Goal: Register for event/course

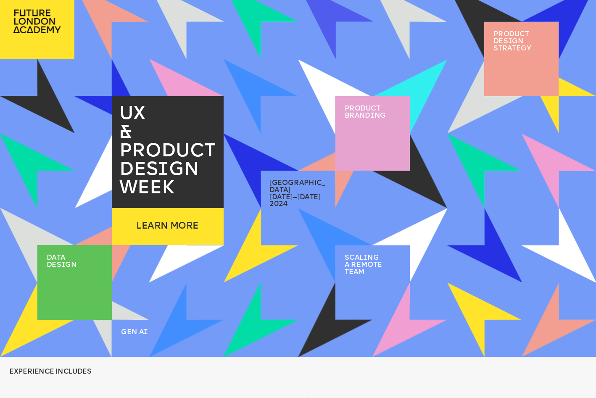
scroll to position [22, 0]
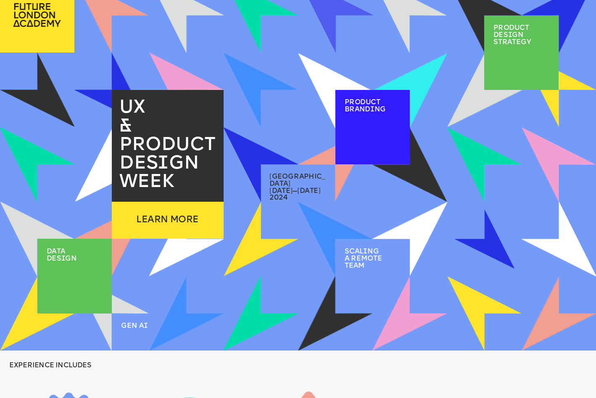
click at [494, 252] on img at bounding box center [485, 239] width 60 height 60
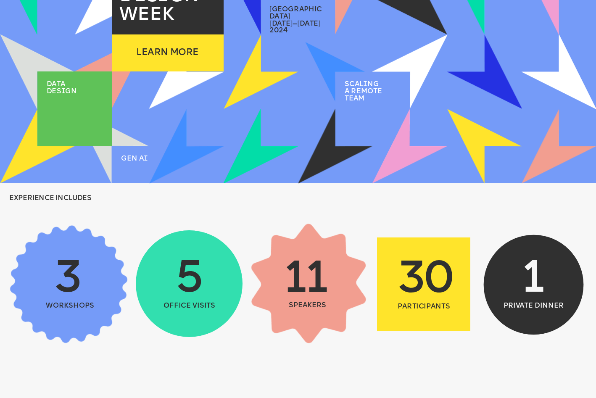
scroll to position [205, 0]
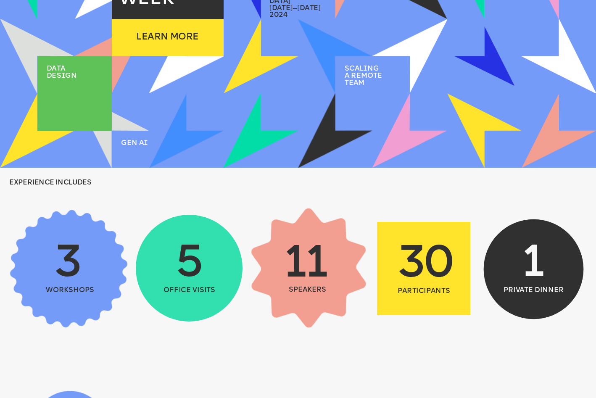
click at [492, 63] on img at bounding box center [485, 56] width 60 height 60
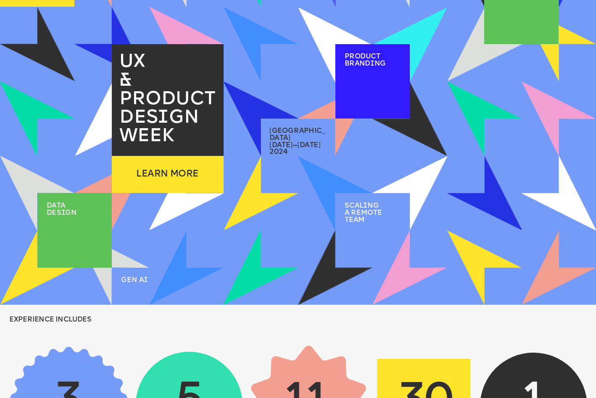
scroll to position [0, 0]
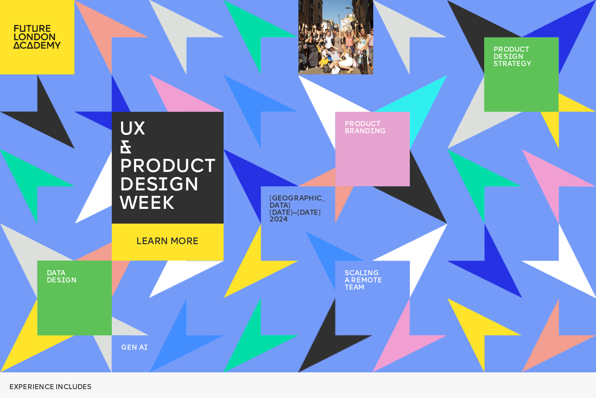
click at [304, 210] on span "[DATE]—[DATE]" at bounding box center [295, 213] width 51 height 7
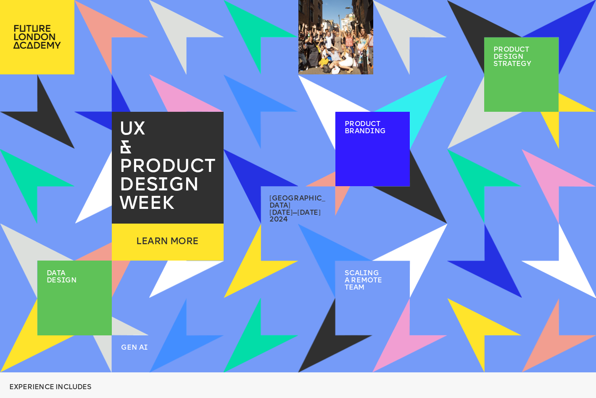
click at [424, 124] on img at bounding box center [410, 112] width 74 height 74
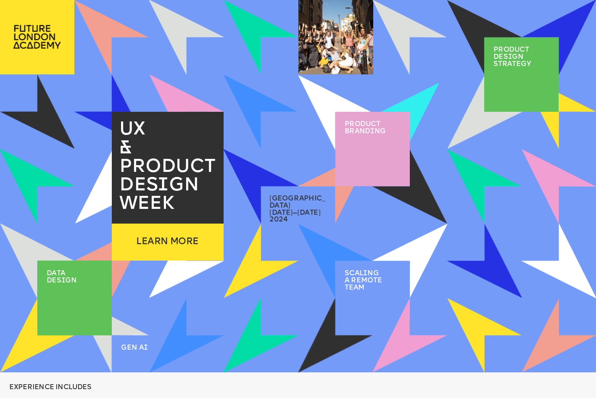
click at [376, 143] on div at bounding box center [373, 149] width 74 height 74
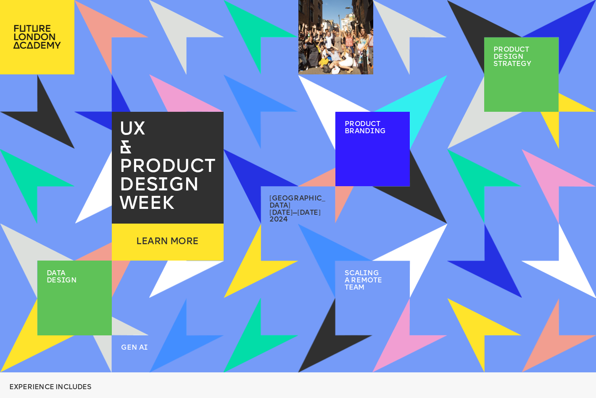
click at [372, 127] on span "Product brand i ng" at bounding box center [365, 128] width 41 height 14
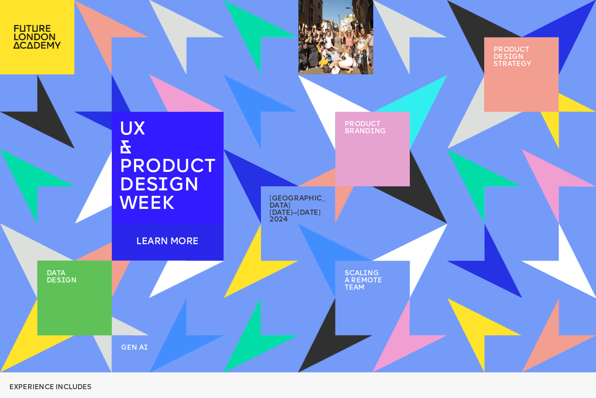
click at [152, 256] on div "LEARN MORE" at bounding box center [168, 242] width 112 height 37
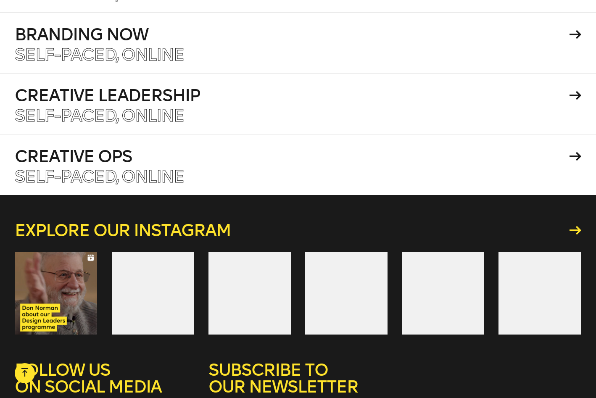
scroll to position [3707, 0]
